Goal: Task Accomplishment & Management: Manage account settings

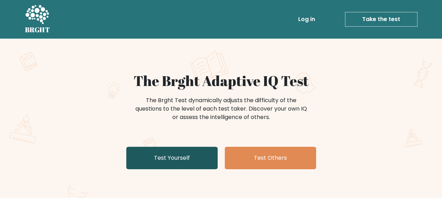
click at [167, 161] on link "Test Yourself" at bounding box center [171, 158] width 91 height 22
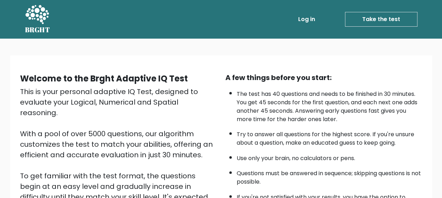
click at [311, 17] on link "Log in" at bounding box center [306, 19] width 22 height 14
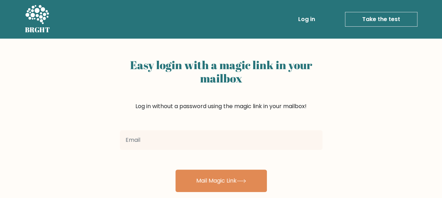
click at [147, 143] on input "email" at bounding box center [221, 140] width 202 height 20
type input "[EMAIL_ADDRESS][DOMAIN_NAME]"
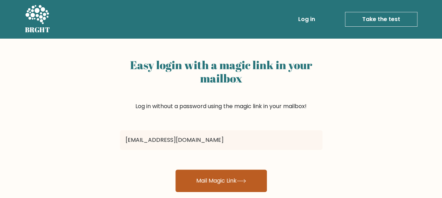
click at [210, 179] on button "Mail Magic Link" at bounding box center [220, 181] width 91 height 22
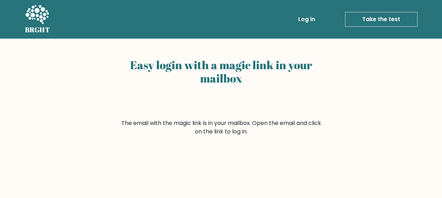
click at [307, 22] on link "Log in" at bounding box center [306, 19] width 22 height 14
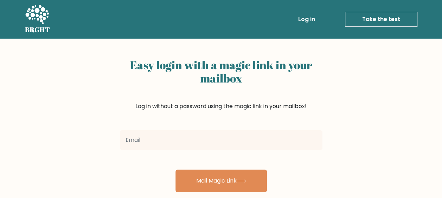
click at [188, 138] on input "email" at bounding box center [221, 140] width 202 height 20
click at [161, 143] on input "email" at bounding box center [221, 140] width 202 height 20
click at [70, 136] on div "Easy login with a magic link in your mailbox Log in without a password using th…" at bounding box center [221, 172] width 442 height 266
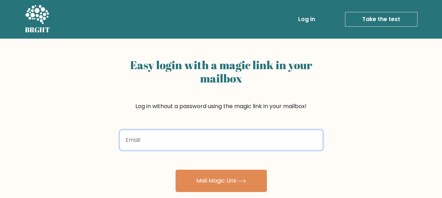
click at [157, 143] on input "email" at bounding box center [221, 140] width 202 height 20
type input "kim.lam@live.hk"
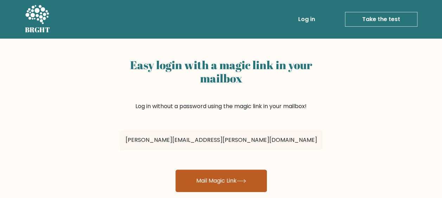
click at [226, 182] on button "Mail Magic Link" at bounding box center [220, 181] width 91 height 22
